Goal: Register for event/course

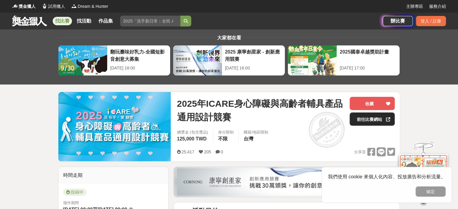
click at [375, 114] on link "前往比賽網站" at bounding box center [372, 119] width 45 height 13
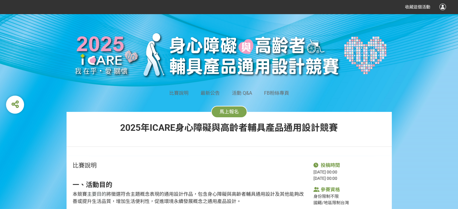
click at [223, 115] on span "馬上報名" at bounding box center [229, 112] width 19 height 6
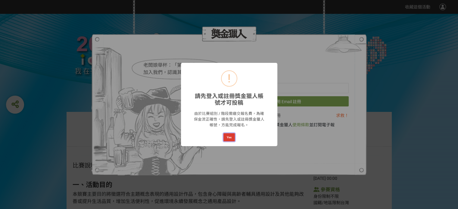
click at [226, 133] on button "Yes" at bounding box center [229, 137] width 11 height 8
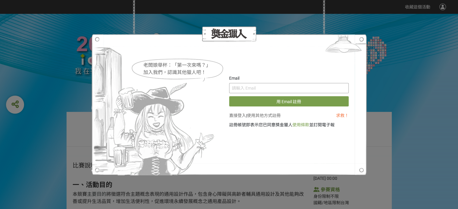
click at [262, 90] on input "text" at bounding box center [289, 88] width 120 height 10
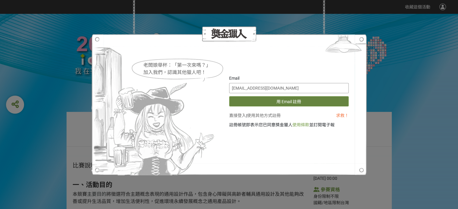
type input "[EMAIL_ADDRESS][DOMAIN_NAME]"
click at [268, 105] on button "用 Email 註冊" at bounding box center [289, 101] width 120 height 10
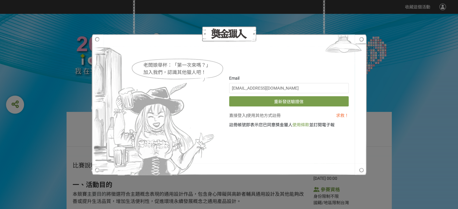
click at [412, 71] on div "老闆娘舉杯：「第一次來嗎？」 加入我們，認識其他獵人吧！ Email [EMAIL_ADDRESS][DOMAIN_NAME] 重新發送驗證信 直接登入 | …" at bounding box center [229, 104] width 458 height 209
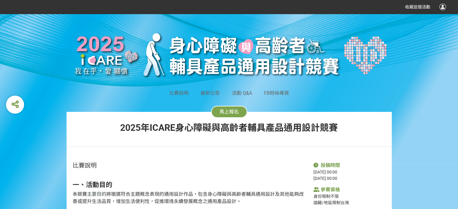
click at [446, 8] on div at bounding box center [443, 7] width 7 height 7
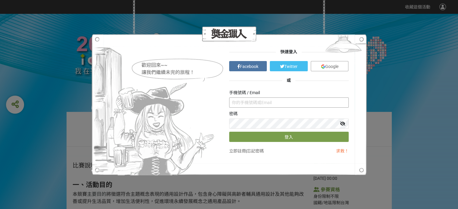
click at [270, 100] on input "text" at bounding box center [289, 103] width 120 height 10
type input "[EMAIL_ADDRESS][DOMAIN_NAME]"
click at [268, 140] on button "登入" at bounding box center [289, 137] width 120 height 10
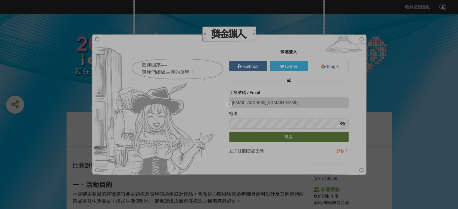
click at [268, 140] on div at bounding box center [229, 104] width 458 height 209
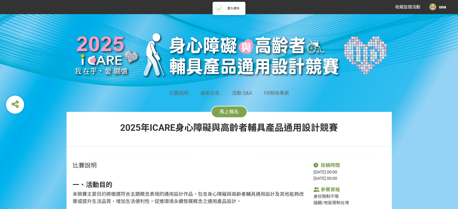
click at [224, 114] on span "馬上報名" at bounding box center [229, 112] width 19 height 6
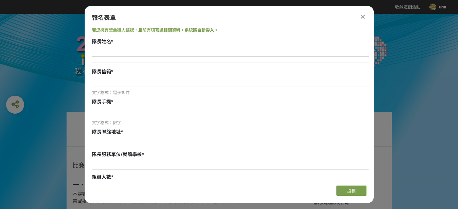
click at [112, 51] on input at bounding box center [230, 52] width 277 height 10
type input "[PERSON_NAME]"
click at [102, 82] on input at bounding box center [230, 82] width 277 height 10
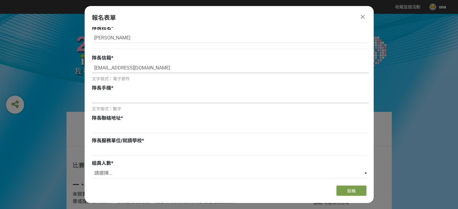
type input "[EMAIL_ADDRESS][DOMAIN_NAME]"
click at [104, 99] on input at bounding box center [230, 98] width 277 height 10
type input "0986972838"
click at [110, 129] on input at bounding box center [230, 128] width 277 height 10
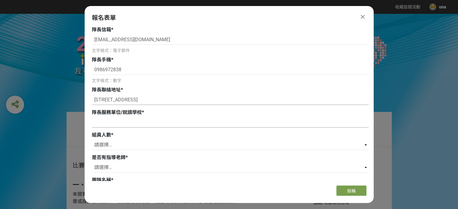
type input "[STREET_ADDRESS]"
click at [107, 120] on input at bounding box center [230, 122] width 277 height 10
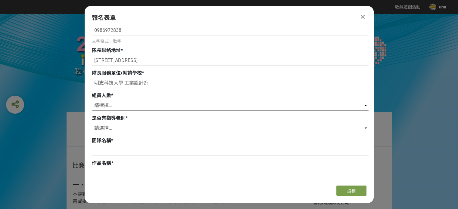
type input "明志科技大學 工業設計系"
click at [365, 103] on select "請選擇... 0 1 2 3" at bounding box center [230, 106] width 277 height 10
select select "2"
click at [92, 101] on select "請選擇... 0 1 2 3" at bounding box center [230, 106] width 277 height 10
click at [118, 124] on input at bounding box center [230, 128] width 277 height 10
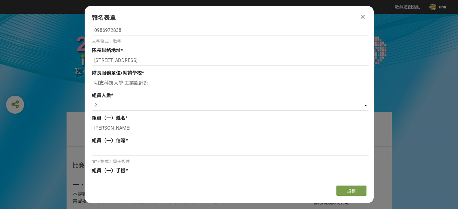
type input "[PERSON_NAME]"
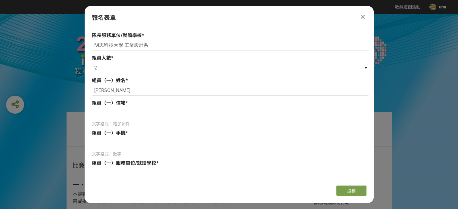
click at [124, 109] on input at bounding box center [230, 113] width 277 height 10
paste input "963512415"
type input "963512415"
click at [117, 141] on input at bounding box center [230, 143] width 277 height 10
paste input "963512415"
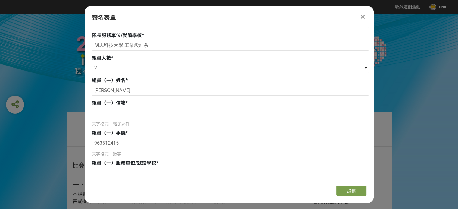
type input "963512415"
click at [116, 111] on input at bounding box center [230, 113] width 277 height 10
paste input "[EMAIL_ADDRESS][DOMAIN_NAME]"
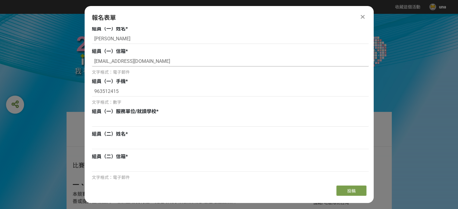
scroll to position [177, 0]
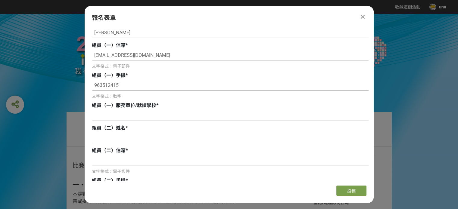
type input "[EMAIL_ADDRESS][DOMAIN_NAME]"
click at [93, 88] on input "963512415" at bounding box center [230, 85] width 277 height 10
type input "0963512415"
click at [127, 117] on input at bounding box center [230, 116] width 277 height 10
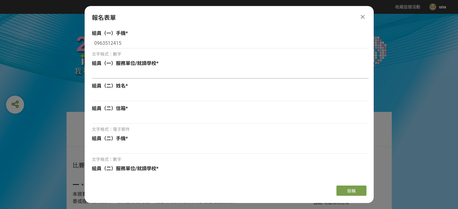
scroll to position [221, 0]
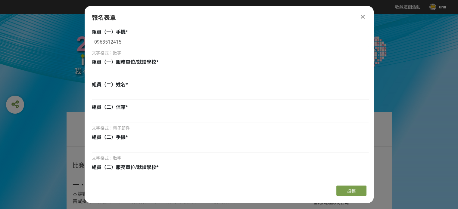
click at [363, 17] on icon at bounding box center [363, 17] width 4 height 6
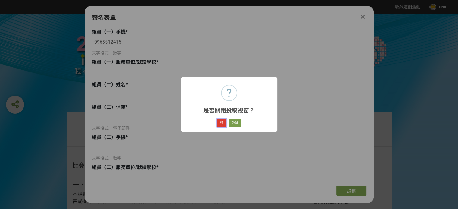
click at [220, 123] on button "好" at bounding box center [222, 123] width 10 height 8
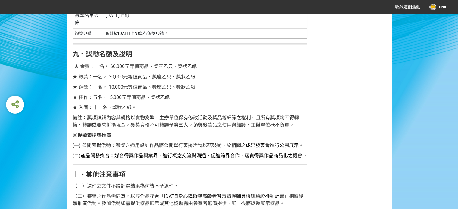
scroll to position [1185, 0]
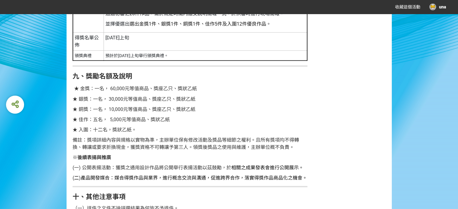
click at [130, 120] on span "★ 佳作：五名， 5,000元等值商品、獎狀乙紙" at bounding box center [121, 120] width 97 height 6
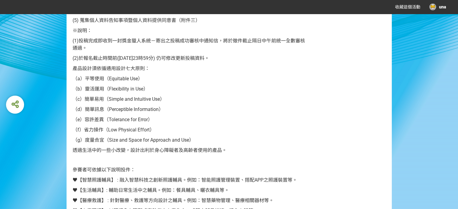
scroll to position [699, 0]
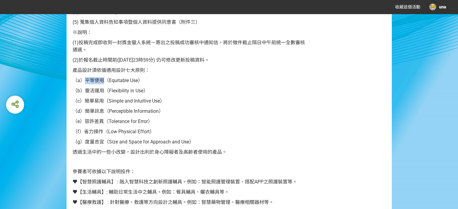
drag, startPoint x: 84, startPoint y: 79, endPoint x: 102, endPoint y: 80, distance: 18.1
click at [102, 80] on span "（a）平等使用（Equitable Use）" at bounding box center [108, 81] width 70 height 6
copy span "平等使用"
drag, startPoint x: 86, startPoint y: 89, endPoint x: 103, endPoint y: 92, distance: 17.0
click at [103, 92] on span "（b）靈活運用（Flexibility in Use）" at bounding box center [111, 91] width 76 height 6
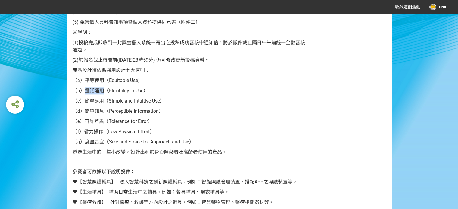
copy span "靈活運用"
drag, startPoint x: 86, startPoint y: 100, endPoint x: 103, endPoint y: 101, distance: 17.5
click at [103, 101] on span "（c）簡單易用（Simple and Intuitive Use）" at bounding box center [119, 101] width 92 height 6
copy span "簡單易用"
drag, startPoint x: 104, startPoint y: 90, endPoint x: 84, endPoint y: 86, distance: 20.4
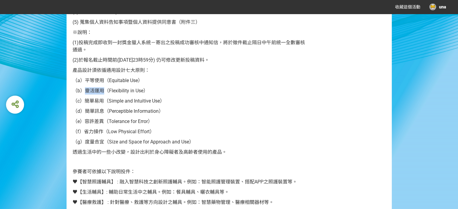
click at [84, 86] on div "一、活動目的 本競賽 主要目的 將徵選符合主題概念表現的通用設計作品，包含身心障礙與高齡者輔具通用設計及其他能夠改善或提升生活品質，增加生活便利性，促進環境永…" at bounding box center [190, 163] width 235 height 1375
copy span "靈活運用"
drag, startPoint x: 85, startPoint y: 111, endPoint x: 102, endPoint y: 111, distance: 16.6
click at [102, 111] on span "（d）簡單訊息（Perceptible Information）" at bounding box center [118, 111] width 91 height 6
copy span "簡單訊息"
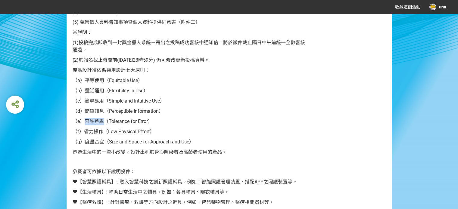
drag, startPoint x: 84, startPoint y: 122, endPoint x: 104, endPoint y: 121, distance: 19.3
click at [104, 121] on span "（e）容許差異（Tolerance for Error）" at bounding box center [113, 122] width 80 height 6
copy span "容許差異"
drag, startPoint x: 84, startPoint y: 129, endPoint x: 103, endPoint y: 134, distance: 19.7
click at [103, 134] on span "（f）省力操作（Low Physical Effort）" at bounding box center [114, 132] width 82 height 6
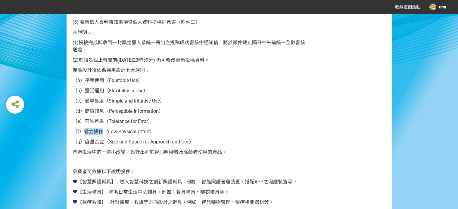
copy span "省力操作"
drag, startPoint x: 85, startPoint y: 143, endPoint x: 103, endPoint y: 144, distance: 17.8
click at [103, 144] on span "（g）度量合宜（Size and Space for Approach and Use）" at bounding box center [133, 142] width 121 height 6
copy span "度量合宜"
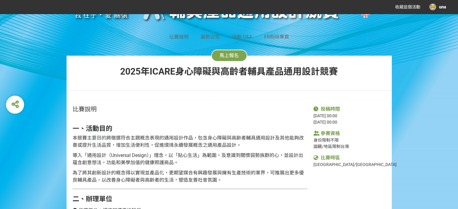
scroll to position [0, 0]
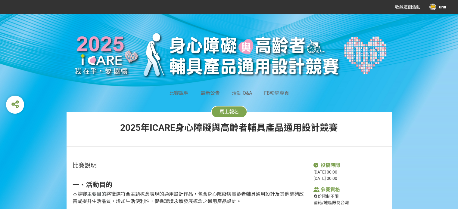
click at [224, 113] on span "馬上報名" at bounding box center [229, 112] width 19 height 6
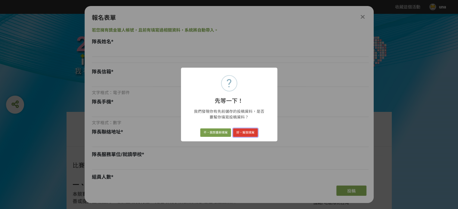
click at [243, 134] on button "好，幫我填寫" at bounding box center [245, 133] width 25 height 8
type input "[PERSON_NAME]"
type input "[EMAIL_ADDRESS][DOMAIN_NAME]"
type input "0986972838"
type input "[STREET_ADDRESS]"
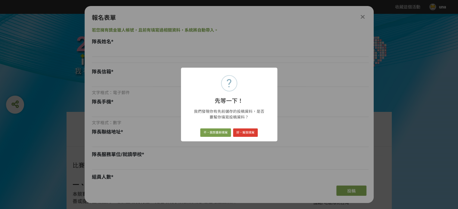
type input "明志科技大學 工業設計系"
select select "2"
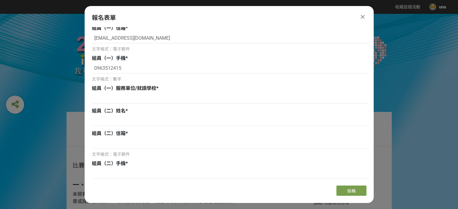
scroll to position [195, 0]
click at [158, 99] on input at bounding box center [230, 98] width 277 height 10
paste input "臺灣科技大學"
type input "臺灣科技大學 應屆畢業生"
click at [118, 119] on input at bounding box center [230, 121] width 277 height 10
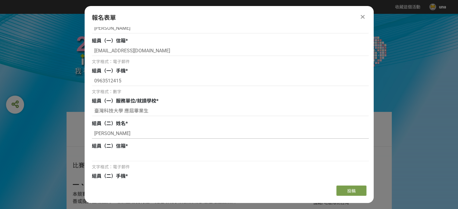
scroll to position [200, 0]
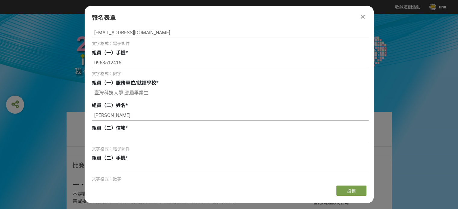
type input "[PERSON_NAME]"
click at [111, 137] on input at bounding box center [230, 138] width 277 height 10
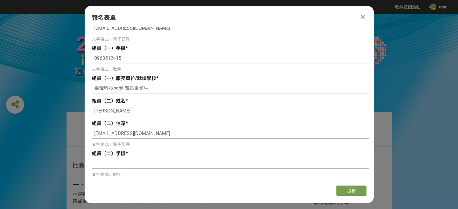
type input "[EMAIL_ADDRESS][DOMAIN_NAME]"
click at [114, 159] on input at bounding box center [230, 164] width 277 height 10
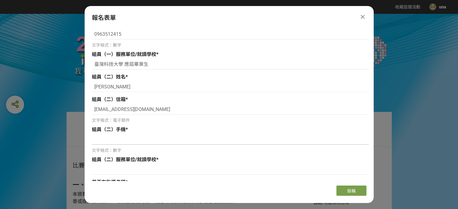
scroll to position [229, 0]
click at [112, 139] on input at bounding box center [230, 139] width 277 height 10
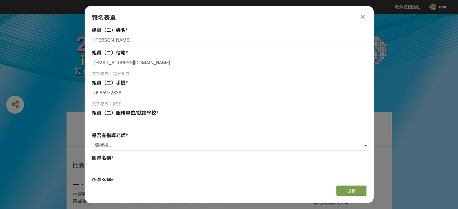
type input "0986972838"
click at [108, 121] on input at bounding box center [230, 123] width 277 height 10
type input "明志科技大學 工業設計系"
click at [121, 146] on select "請選擇... 是 否" at bounding box center [230, 146] width 277 height 10
select select "否"
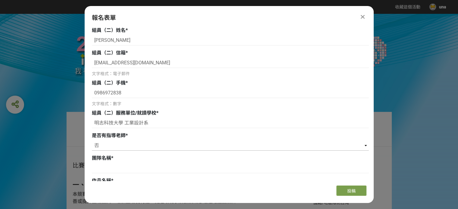
click at [92, 141] on select "請選擇... 是 否" at bounding box center [230, 146] width 277 height 10
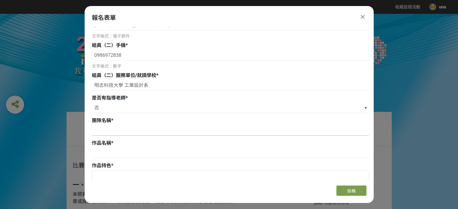
click at [122, 132] on input at bounding box center [230, 131] width 277 height 10
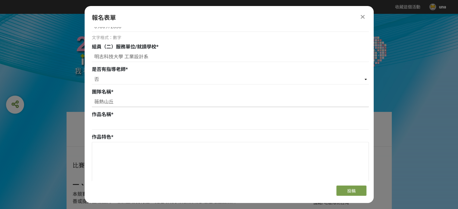
scroll to position [342, 0]
type input "薇熱山丘"
click at [110, 128] on input at bounding box center [230, 124] width 277 height 10
paste input "U-Protect"
paste input "跨越年齡與身體限制的貼心設計"
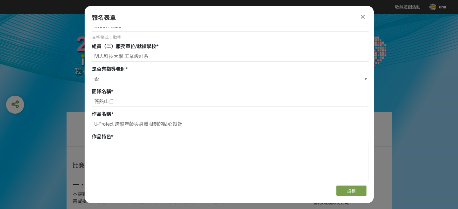
scroll to position [377, 0]
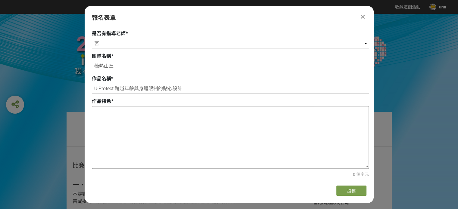
type input "U-Protect 跨越年齡與身體限制的貼心設計"
click at [124, 119] on textarea at bounding box center [230, 137] width 277 height 60
paste textarea "這是一款專為 女性、孕婦及行動不便族群設計的友善型尿液檢測工具。產品採用可沖散的薄膜材質，檢測後可直接丟入馬桶，乾淨便利。針對女性月經期，品內層過濾紙30度斜…"
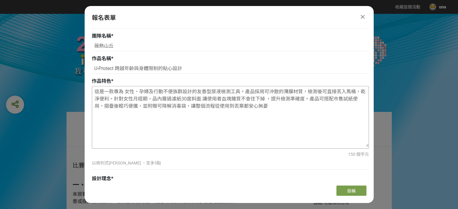
scroll to position [397, 0]
click at [104, 91] on textarea "這是一款專為 女性、孕婦及行動不便族群設計的友善型尿液檢測工具。產品採用可沖散的薄膜材質，檢測後可直接丟入馬桶，乾淨便利。針對女性月經期，品內層過濾紙30度斜…" at bounding box center [230, 117] width 277 height 60
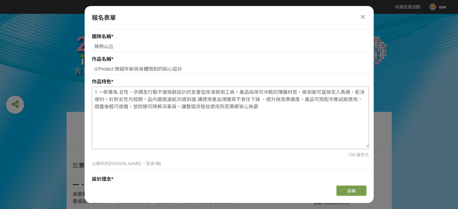
click at [239, 90] on textarea "1.一款專為 女性、孕婦及行動不便族群設計的友善型尿液檢測工具。產品採用可沖散的薄膜材質，檢測後可直接丟入馬桶，乾淨便利。針對女性月經期，品內層過濾紙30度斜…" at bounding box center [230, 117] width 277 height 60
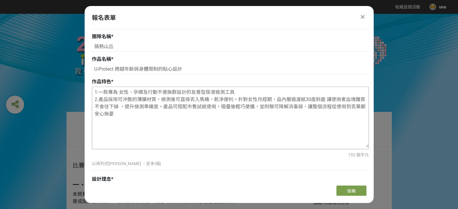
click at [239, 99] on textarea "1.一款專為 女性、孕婦及行動不便族群設計的友善型尿液檢測工具 2.產品採用可沖散的薄膜材質，檢測後可直接丟入馬桶，乾淨便利。針對女性月經期，品內層過濾紙30…" at bounding box center [230, 117] width 277 height 60
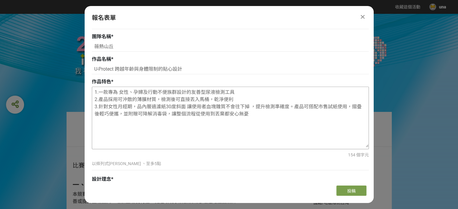
click at [294, 108] on textarea "1.一款專為 女性、孕婦及行動不便族群設計的友善型尿液檢測工具 2.產品採用可沖散的薄膜材質，檢測後可直接丟入馬桶，乾淨便利 3.針對女性月經期，品內層過濾紙…" at bounding box center [230, 117] width 277 height 60
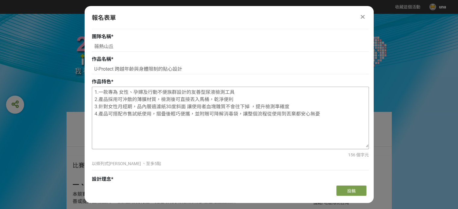
click at [325, 115] on textarea "1.一款專為 女性、孕婦及行動不便族群設計的友善型尿液檢測工具 2.產品採用可沖散的薄膜材質，檢測後可直接丟入馬桶，乾淨便利 3.針對女性月經期，品內層過濾紙…" at bounding box center [230, 117] width 277 height 60
click at [201, 91] on textarea "1.一款專為 女性、孕婦及行動不便族群設計的友善型尿液檢測工具 2.產品採用可沖散的薄膜材質，檢測後可直接丟入馬桶，乾淨便利 3.針對女性月經期，品內層過濾紙…" at bounding box center [230, 117] width 277 height 60
click at [211, 93] on textarea "1.一款專為 女性、孕婦及行動不便族群設計的友善站力型尿液檢測工具 2.產品採用可沖散的薄膜材質，檢測後可直接丟入馬桶，乾淨便利 3.針對女性月經期，品內層過…" at bounding box center [230, 117] width 277 height 60
click at [141, 109] on textarea "1.一款專為 女性、孕婦及行動不便族群設計的友善站立型尿液檢測工具 2.產品採用可沖散的薄膜材質，檢測後可直接丟入馬桶，乾淨便利 3.針對女性月經期，品內層過…" at bounding box center [230, 117] width 277 height 60
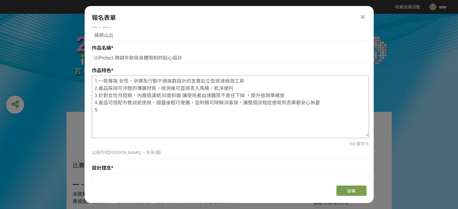
drag, startPoint x: 108, startPoint y: 102, endPoint x: 156, endPoint y: 105, distance: 47.5
click at [156, 105] on textarea "1.一款專為 女性、孕婦及行動不便族群設計的友善站立型尿液檢測工具 2.產品採用可沖散的薄膜材質，檢測後可直接丟入馬桶，乾淨便利 3.針對女性月經期，內層過濾…" at bounding box center [230, 106] width 277 height 60
click at [114, 113] on textarea "1.一款專為 女性、孕婦及行動不便族群設計的友善站立型尿液檢測工具 2.產品採用可沖散的薄膜材質，檢測後可直接丟入馬桶，乾淨便利 3.針對女性月經期，內層過濾…" at bounding box center [230, 106] width 277 height 60
drag, startPoint x: 277, startPoint y: 105, endPoint x: 93, endPoint y: 72, distance: 187.3
click at [93, 72] on div "作品特色 * 1.一款專為 女性、孕婦及行動不便族群設計的友善站立型尿液檢測工具 2.產品採用可沖散的薄膜材質，檢測後可直接丟入馬桶，乾淨便利 3.針對女性月…" at bounding box center [230, 114] width 277 height 95
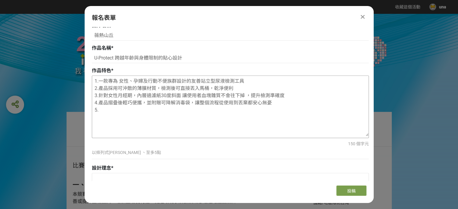
click at [103, 112] on textarea "1.一款專為 女性、孕婦及行動不便族群設計的友善站立型尿液檢測工具 2.產品採用可沖散的薄膜材質，檢測後可直接丟入馬桶，乾淨便利 3.針對女性月經期，內層過濾…" at bounding box center [230, 106] width 277 height 60
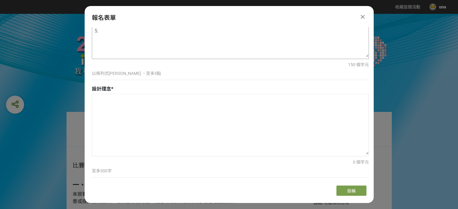
scroll to position [487, 0]
click at [58, 113] on div "比賽說明 最新公告 活動 Q&A FB粉絲專頁 馬上報名 [DATE]ICARE身心障礙與高齡者輔具產品通用設計競賽" at bounding box center [229, 85] width 458 height 142
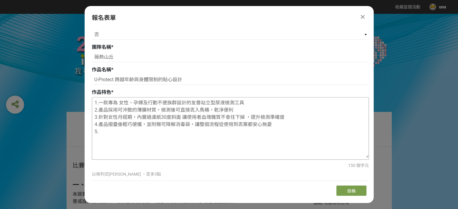
click at [107, 133] on textarea "1.一款專為 女性、孕婦及行動不便族群設計的友善站立型尿液檢測工具 2.產品採用可沖散的薄膜材質，檢測後可直接丟入馬桶，乾淨便利 3.針對女性月經期，內層過濾…" at bounding box center [230, 128] width 277 height 60
click at [101, 133] on textarea "1.一款專為 女性、孕婦及行動不便族群設計的友善站立型尿液檢測工具 2.產品採用可沖散的薄膜材質，檢測後可直接丟入馬桶，乾淨便利 3.針對女性月經期，內層過濾…" at bounding box center [230, 128] width 277 height 60
paste textarea "這不只是一個驗尿杯，而是一個將『檢測、衛生、環保』合而為一的解決方案。 一拉、一測、一丟，媽媽安心，地球減壓"
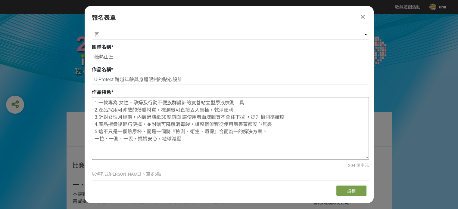
click at [95, 139] on textarea "1.一款專為 女性、孕婦及行動不便族群設計的友善站立型尿液檢測工具 2.產品採用可沖散的薄膜材質，檢測後可直接丟入馬桶，乾淨便利 3.針對女性月經期，內層過濾…" at bounding box center [230, 128] width 277 height 60
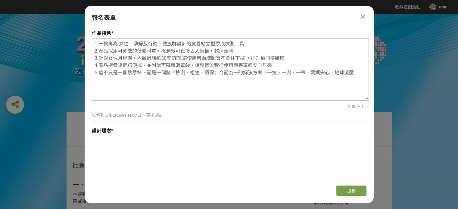
scroll to position [491, 0]
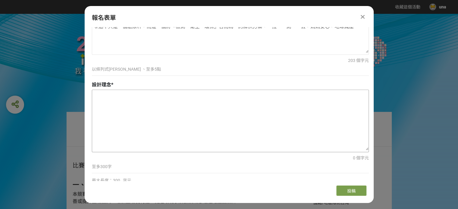
click at [137, 107] on textarea at bounding box center [230, 120] width 277 height 60
click at [140, 60] on div "203 個字元" at bounding box center [230, 61] width 277 height 6
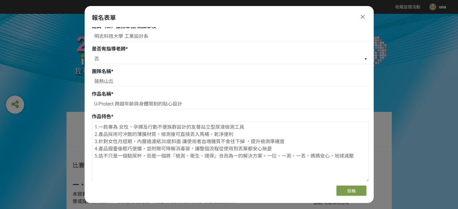
scroll to position [361, 0]
click at [249, 124] on textarea "1.一款專為 女性、孕婦及行動不便族群設計的友善站立型尿液檢測工具 2.產品採用可沖散的薄膜材質，檢測後可直接丟入馬桶，乾淨便利 3.針對女性月經期，內層過濾…" at bounding box center [230, 153] width 277 height 60
paste textarea "杯結合紙做一體的設計為賣點"
click at [249, 127] on textarea "1.一款專為 女性、孕婦及行動不便族群設計的友善站立型尿液檢測工,並且杯結合紙做一體的設計為賣點 2.產品採用可沖散的薄膜材質，檢測後可直接丟入馬桶，乾淨便利…" at bounding box center [230, 153] width 277 height 60
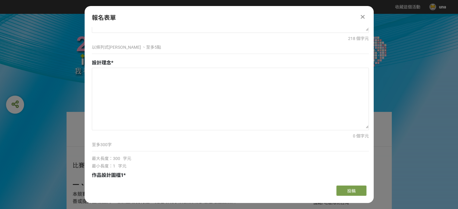
scroll to position [514, 0]
type textarea "1.一款專為 女性、孕婦及行動不便族群設計的友善站立型尿液檢測工,加上杯結合紙做一體的設計為賣點 2.產品採用可沖散的薄膜材質，檢測後可直接丟入馬桶，乾淨便利…"
click at [228, 100] on textarea at bounding box center [230, 98] width 277 height 60
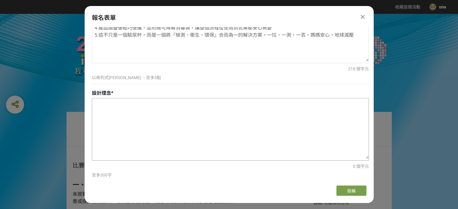
scroll to position [483, 0]
click at [131, 117] on textarea at bounding box center [230, 128] width 277 height 60
paste textarea "本產品以「便利、安全、環保」為核心理念，採用可沖散式紙漿材質，結合短時防滲設計，確保使用者在檢測過程中不會滲漏，且能於檢測完成後直接投入馬桶沖掉，避免二次污染…"
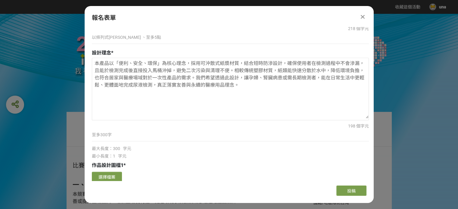
scroll to position [524, 0]
click at [256, 90] on textarea "本產品以「便利、安全、環保」為核心理念，採用可沖散式紙漿材質，結合短時防滲設計，確保使用者在檢測過程中不會滲漏，且能於檢測完成後直接投入馬桶沖掉，避免二次污染…" at bounding box center [230, 88] width 277 height 60
paste textarea "性化檢測」為核心理念，選用環保紙漿搭配局部 PVA 水溶膜結構，讓杯體在檢測過程中能有效防滲並保持穩定，使用完畢後則可直接投入馬桶沖散，避免二次污染並兼顧環境…"
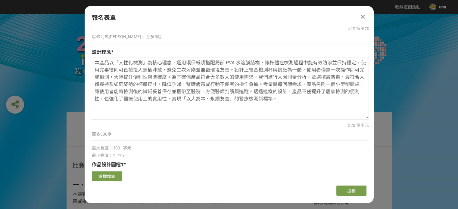
drag, startPoint x: 176, startPoint y: 62, endPoint x: 89, endPoint y: 58, distance: 87.5
click at [89, 58] on div "若您擁有獎金獵人帳號，且前有填寫過相關資料，系統將自動帶入。 隊長姓名 * [PERSON_NAME] 隊長信箱 * [EMAIL_ADDRESS][DOMA…" at bounding box center [229, 104] width 289 height 154
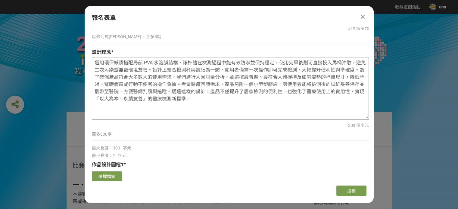
click at [298, 63] on textarea "選用環保紙漿搭配局部 PVA 水溶膜結構，讓杯體在檢測過程中能有效防滲並保持穩定，使用完畢後則可直接投入馬桶沖散，避免二次污染並兼顧環境友善。設計上結合檢測杯…" at bounding box center [230, 88] width 277 height 60
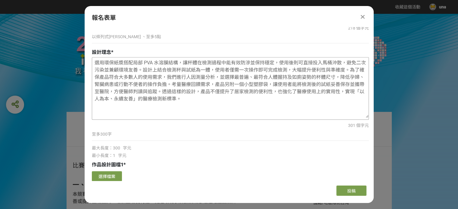
click at [160, 70] on textarea "選用環保紙漿搭配局部 PVA 水溶膜結構，讓杯體在檢測過程中能有效防滲並保持穩定，使用後則可直接投入馬桶沖散，避免二次污染並兼顧環境友善。設計上結合檢測杯與試…" at bounding box center [230, 88] width 277 height 60
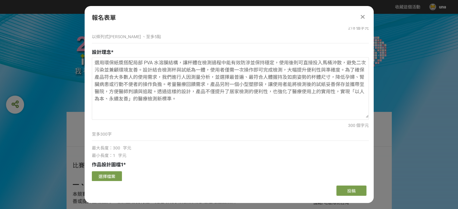
type textarea "選用環保紙漿搭配局部 PVA 水溶膜結構，讓杯體在檢測過程中能有效防滲並保持穩定，使用後則可直接投入馬桶沖散，避免二次污染並兼顧環境友善。設計結合檢測杯與試紙…"
click at [171, 129] on div "選用環保紙漿搭配局部 PVA 水溶膜結構，讓杯體在檢測過程中能有效防滲並保持穩定，使用後則可直接投入馬桶沖散，避免二次污染並兼顧環境友善。設計結合檢測杯與試紙…" at bounding box center [230, 108] width 277 height 102
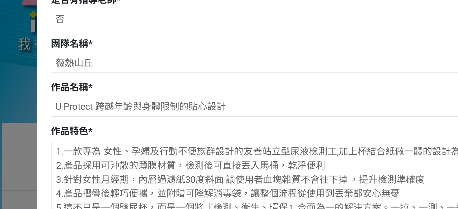
scroll to position [363, 0]
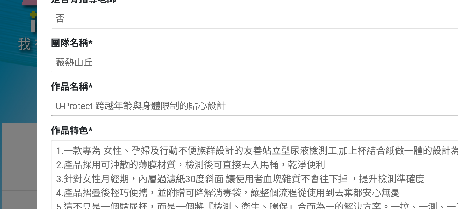
drag, startPoint x: 116, startPoint y: 103, endPoint x: 198, endPoint y: 104, distance: 81.7
click at [198, 104] on input "U-Protect 跨越年齡與身體限制的貼心設計" at bounding box center [230, 103] width 277 height 10
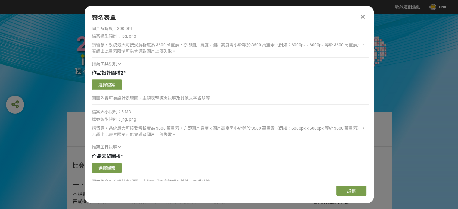
scroll to position [700, 0]
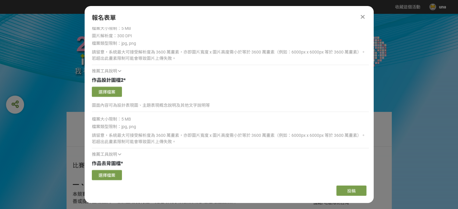
type input "U-Protect"
click at [54, 67] on div "比賽說明 最新公告 活動 Q&A FB粉絲專頁 馬上報名 [DATE]ICARE身心障礙與高齡者輔具產品通用設計競賽" at bounding box center [229, 85] width 458 height 142
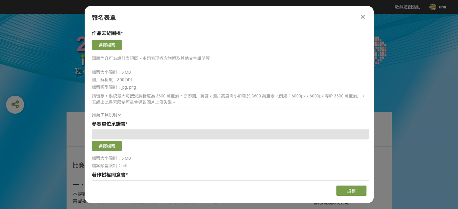
scroll to position [887, 0]
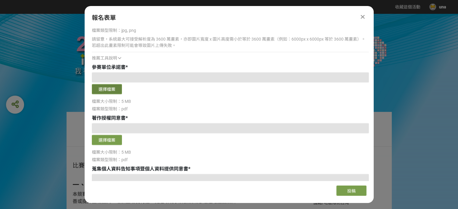
click at [105, 86] on button "選擇檔案" at bounding box center [107, 89] width 30 height 10
click at [115, 85] on button "選擇檔案" at bounding box center [107, 89] width 30 height 10
click at [108, 91] on button "選擇檔案" at bounding box center [107, 89] width 30 height 10
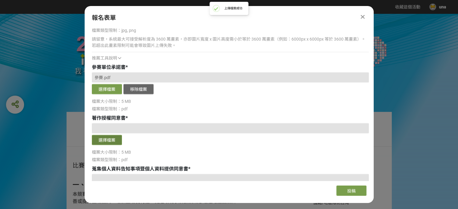
click at [115, 139] on button "選擇檔案" at bounding box center [107, 140] width 30 height 10
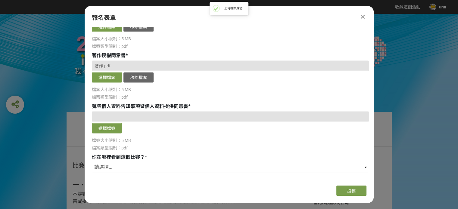
scroll to position [950, 0]
click at [120, 125] on button "選擇檔案" at bounding box center [107, 128] width 30 height 10
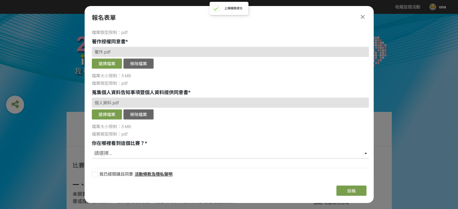
click at [113, 152] on select "請選擇... 獎金獵人網站 Facebook / Instagram 校園講座 / 老師系上推薦 電子郵件 海報 其他" at bounding box center [230, 154] width 277 height 10
select select "獎金獵人網站"
click at [92, 149] on select "請選擇... 獎金獵人網站 Facebook / Instagram 校園講座 / 老師系上推薦 電子郵件 海報 其他" at bounding box center [230, 154] width 277 height 10
click at [95, 174] on div at bounding box center [95, 175] width 6 height 6
checkbox input "true"
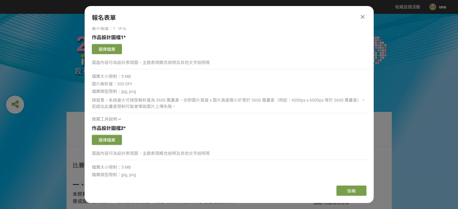
scroll to position [705, 0]
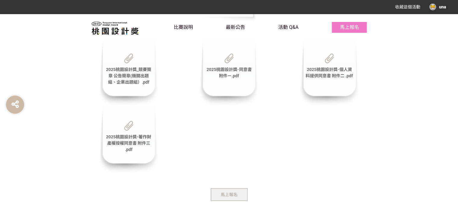
scroll to position [2046, 0]
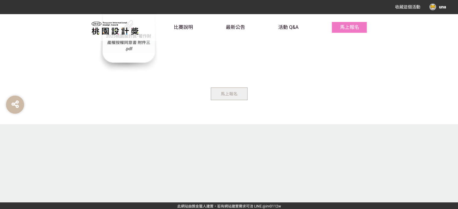
click at [230, 92] on span "馬上報名" at bounding box center [229, 94] width 17 height 5
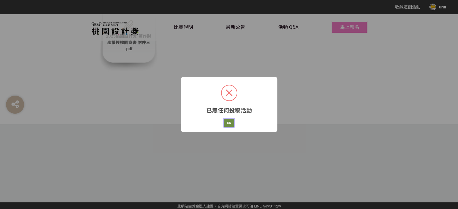
click at [226, 121] on button "OK" at bounding box center [229, 123] width 11 height 8
